Goal: Use online tool/utility: Utilize a website feature to perform a specific function

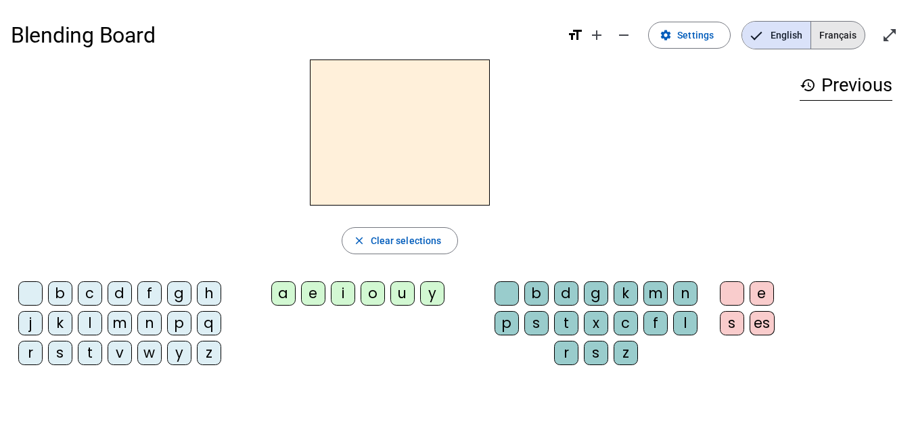
click at [828, 30] on span "Français" at bounding box center [837, 35] width 53 height 27
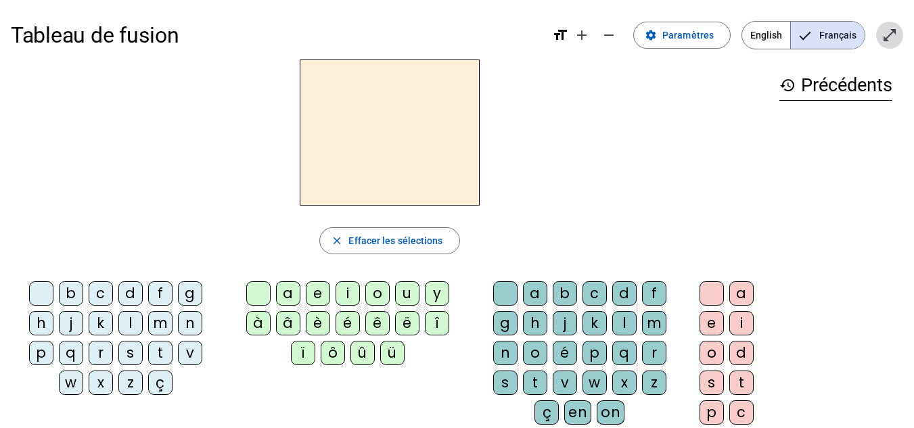
click at [890, 43] on mat-icon "open_in_full" at bounding box center [889, 35] width 16 height 16
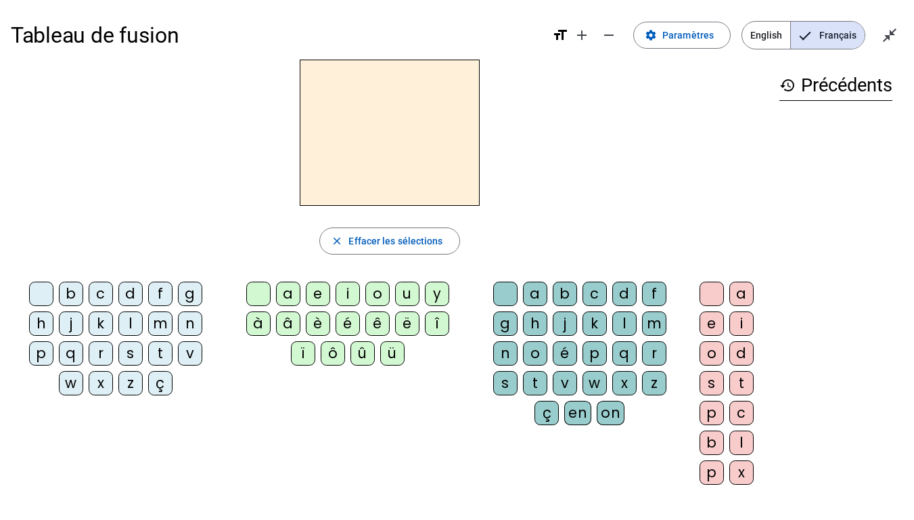
click at [141, 354] on div "s" at bounding box center [130, 353] width 24 height 24
click at [411, 294] on div "u" at bounding box center [407, 293] width 24 height 24
click at [350, 295] on div "i" at bounding box center [348, 293] width 24 height 24
click at [325, 294] on div "e" at bounding box center [318, 293] width 24 height 24
click at [282, 296] on div "a" at bounding box center [288, 293] width 24 height 24
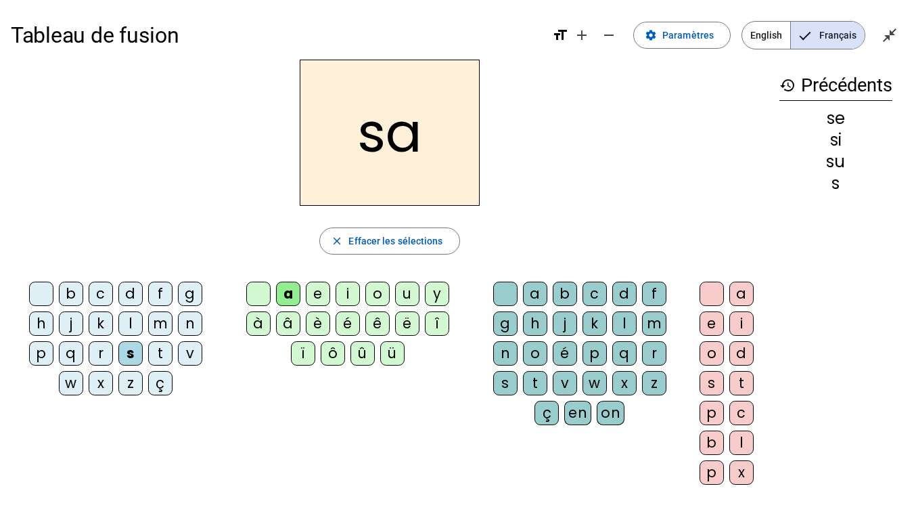
click at [191, 358] on div "v" at bounding box center [190, 353] width 24 height 24
click at [504, 384] on div "s" at bounding box center [505, 383] width 24 height 24
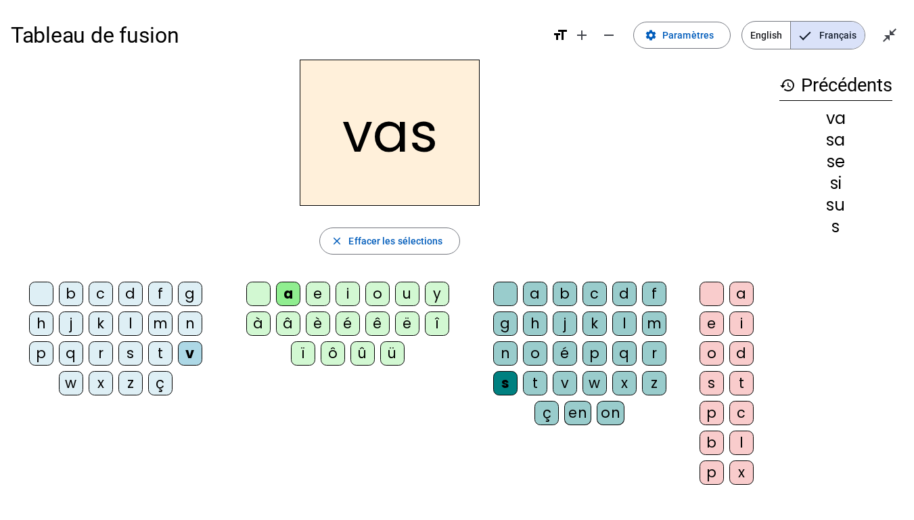
click at [713, 321] on div "e" at bounding box center [712, 323] width 24 height 24
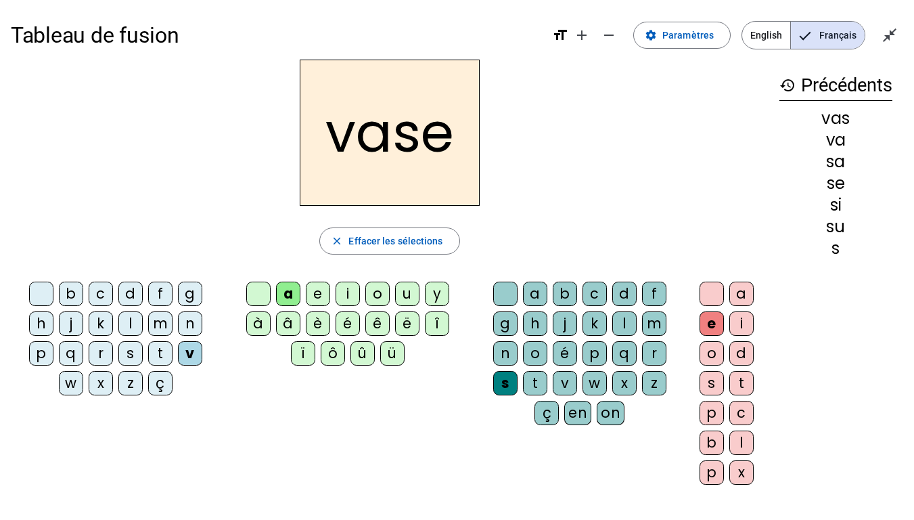
click at [108, 283] on div "c" at bounding box center [101, 293] width 24 height 24
click at [66, 323] on div "j" at bounding box center [71, 323] width 24 height 24
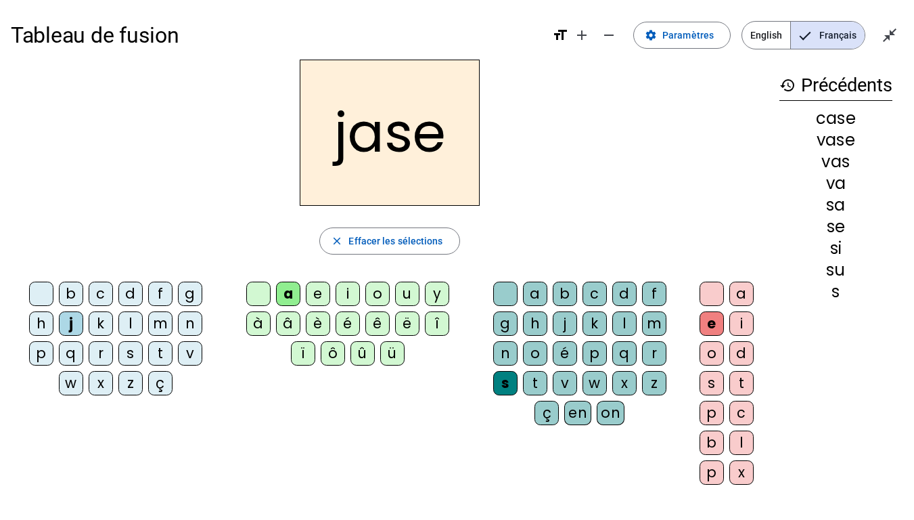
click at [76, 289] on div "b" at bounding box center [71, 293] width 24 height 24
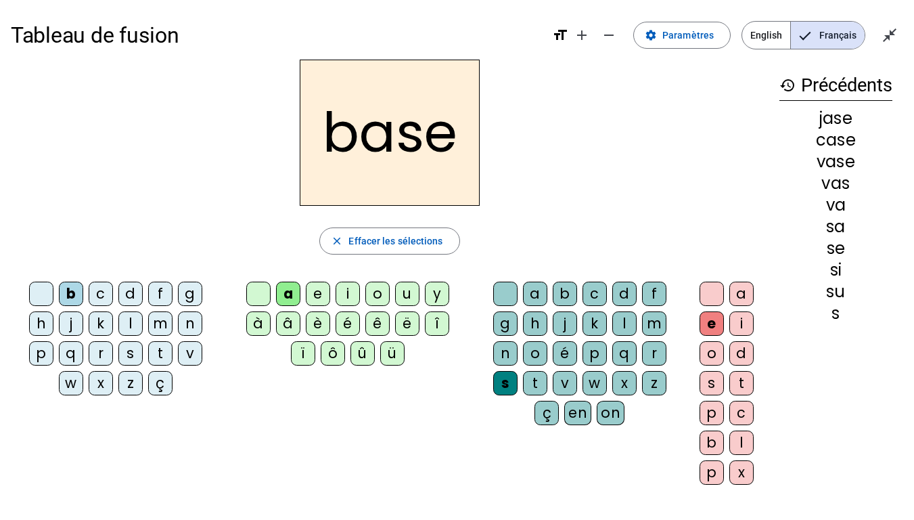
click at [346, 295] on div "i" at bounding box center [348, 293] width 24 height 24
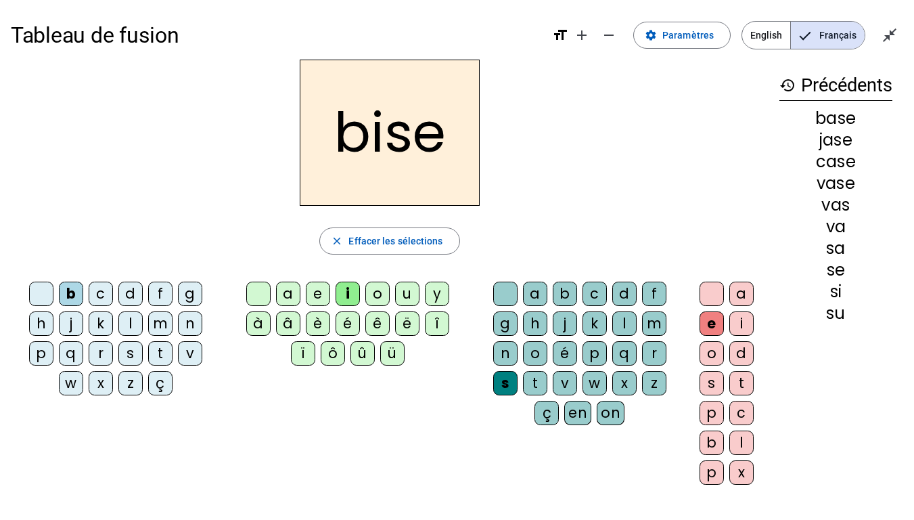
click at [155, 327] on div "m" at bounding box center [160, 323] width 24 height 24
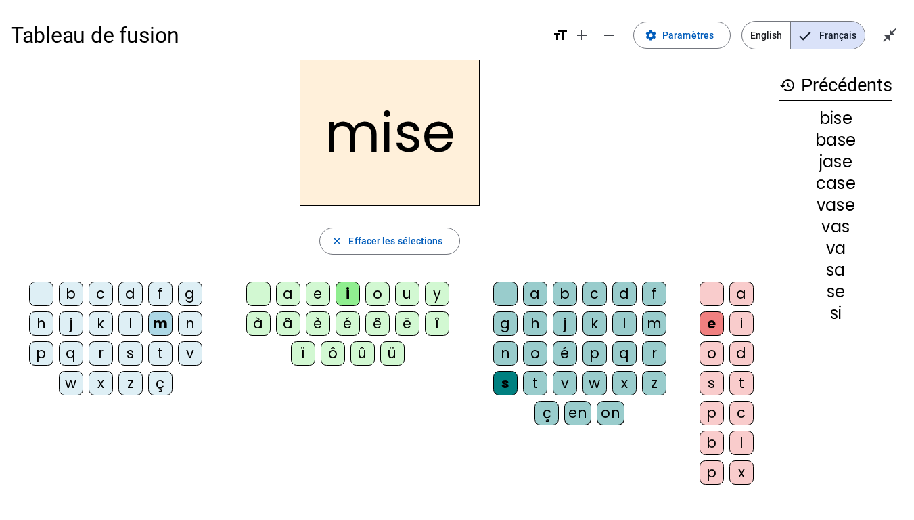
click at [140, 321] on div "l" at bounding box center [130, 323] width 24 height 24
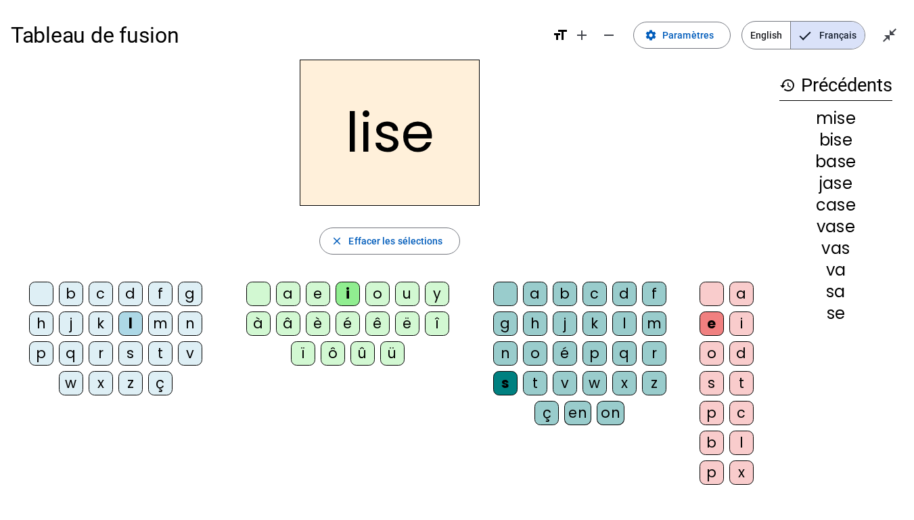
click at [191, 354] on div "v" at bounding box center [190, 353] width 24 height 24
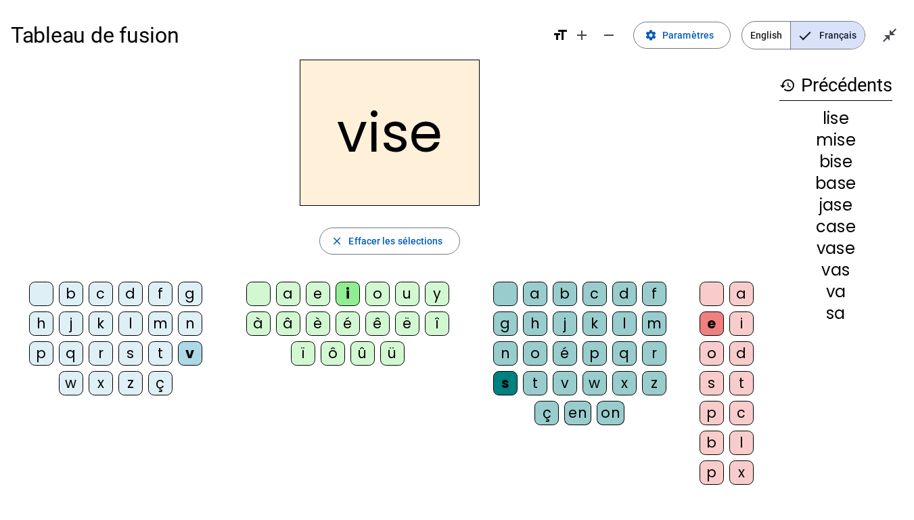
click at [626, 292] on div "d" at bounding box center [624, 293] width 24 height 24
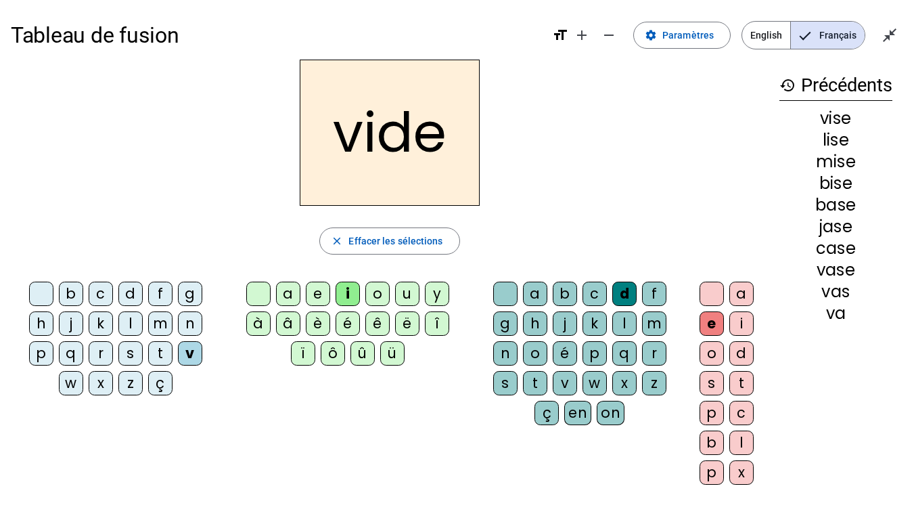
click at [97, 351] on div "r" at bounding box center [101, 353] width 24 height 24
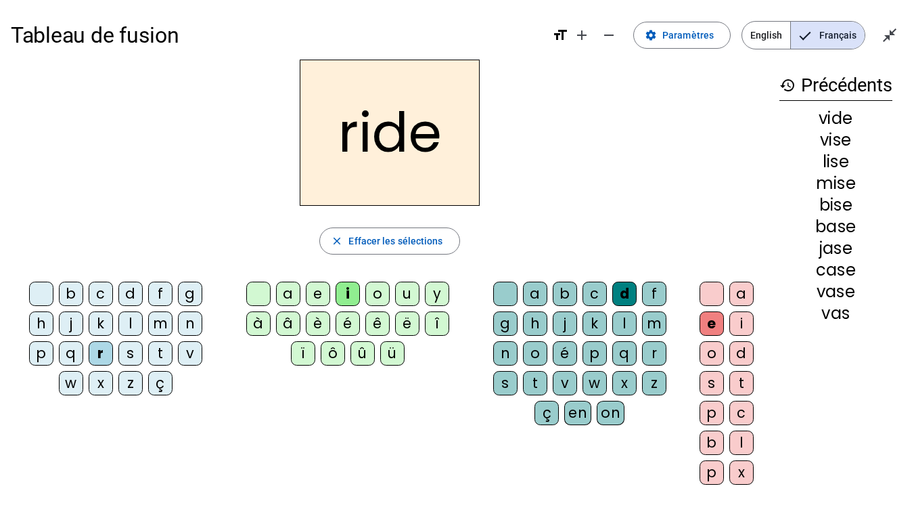
click at [412, 296] on div "u" at bounding box center [407, 293] width 24 height 24
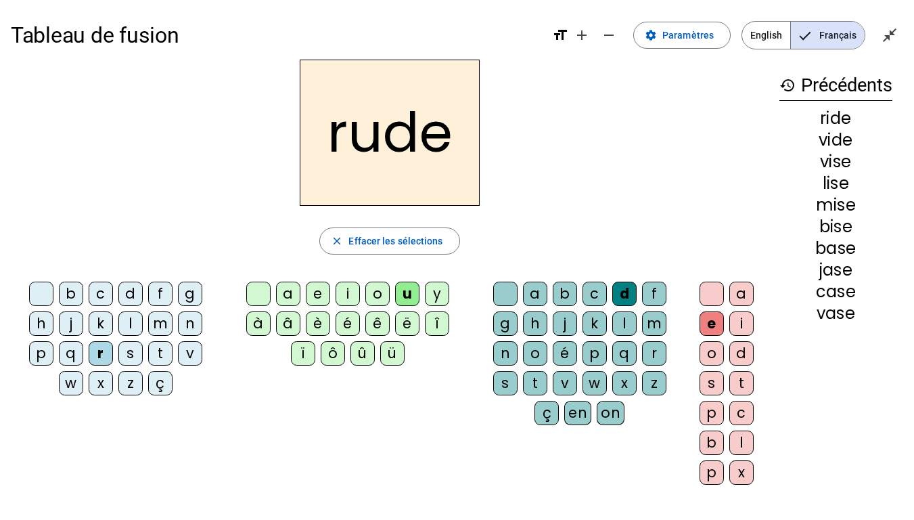
click at [279, 290] on div "a" at bounding box center [288, 293] width 24 height 24
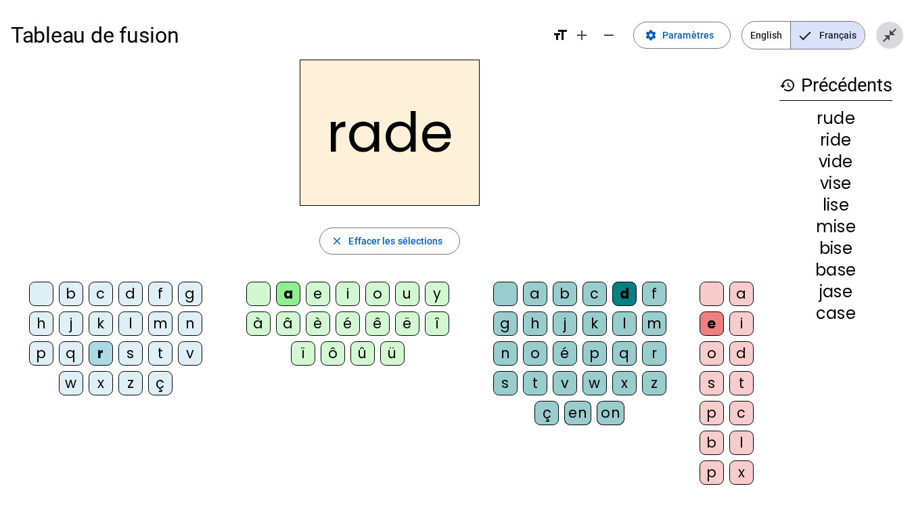
click at [884, 38] on mat-icon "close_fullscreen" at bounding box center [889, 35] width 16 height 16
